Goal: Task Accomplishment & Management: Complete application form

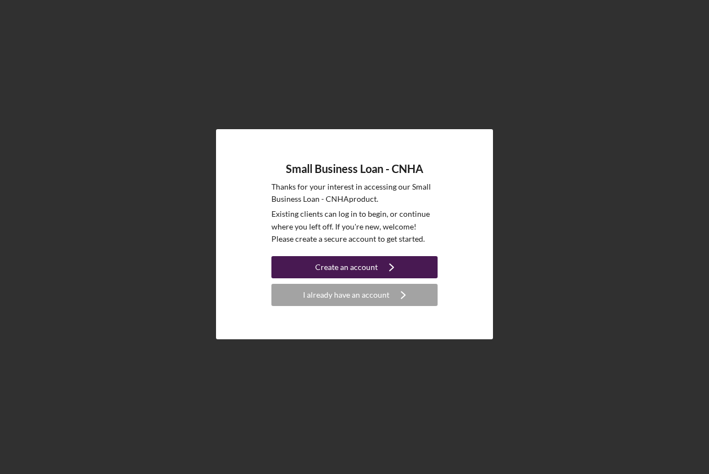
click at [380, 270] on icon "Icon/Navigate" at bounding box center [392, 267] width 28 height 28
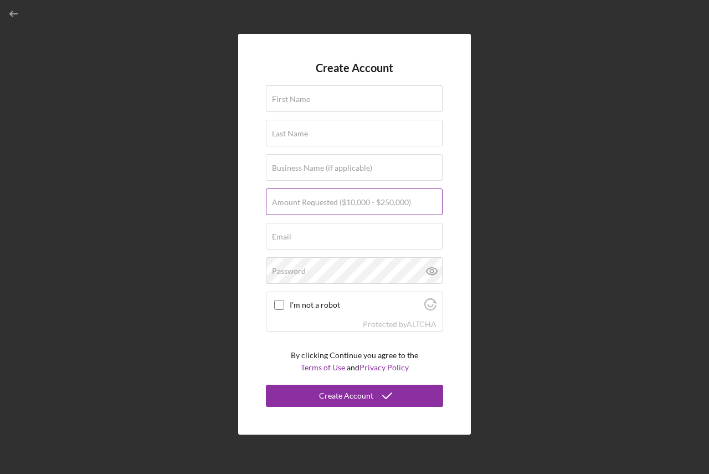
click at [324, 206] on label "Amount Requested ($10,000 - $250,000)" at bounding box center [341, 202] width 139 height 9
click at [324, 206] on input "Amount Requested ($10,000 - $250,000)" at bounding box center [354, 201] width 177 height 27
